Goal: Task Accomplishment & Management: Manage account settings

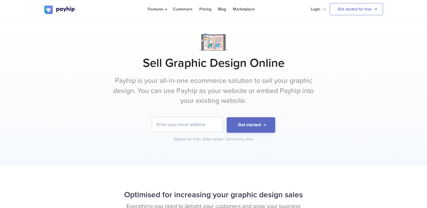
click at [211, 125] on input "email" at bounding box center [187, 124] width 71 height 15
type input "[EMAIL_ADDRESS][DOMAIN_NAME]"
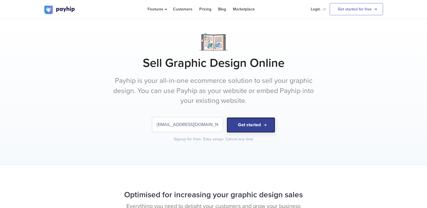
click at [249, 128] on button "Get started" at bounding box center [250, 125] width 49 height 16
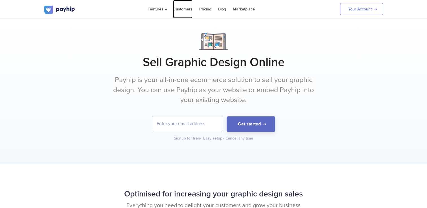
click at [183, 10] on link "Customers" at bounding box center [182, 9] width 19 height 18
click at [369, 11] on link "Your Account" at bounding box center [361, 9] width 43 height 12
